Goal: Use online tool/utility

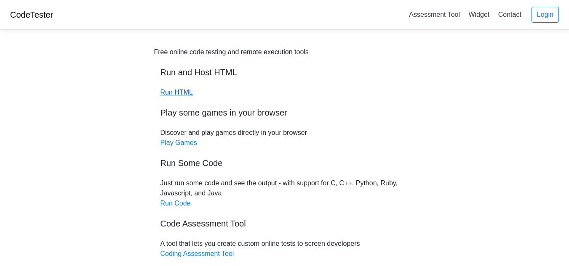
click at [172, 95] on link "Run HTML" at bounding box center [176, 92] width 32 height 7
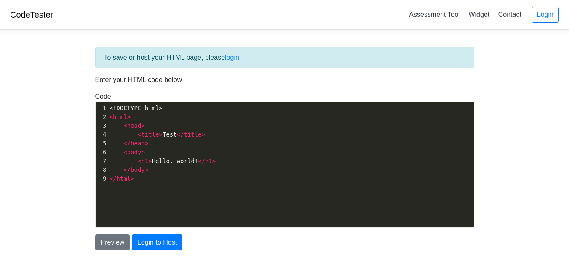
scroll to position [3, 0]
click at [157, 173] on pre "</ body >" at bounding box center [294, 170] width 372 height 9
type textarea "<!DOCTYPE html> <html> <head> <title>Test</title> </head> <body> <h1>Hello, wor…"
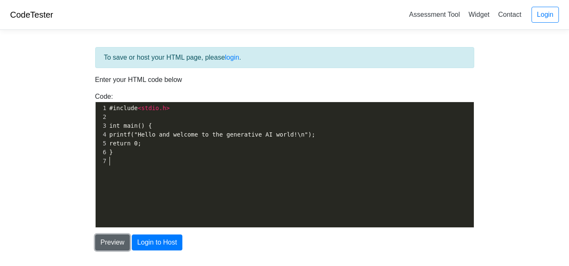
click at [108, 240] on button "Preview" at bounding box center [112, 243] width 35 height 16
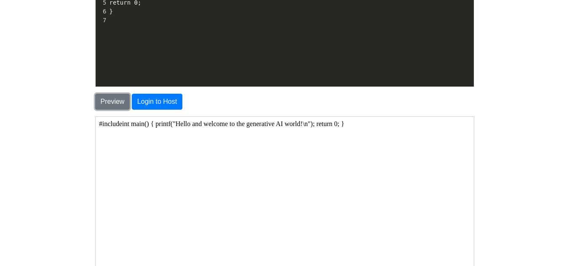
scroll to position [234, 0]
